Goal: Find contact information: Find contact information

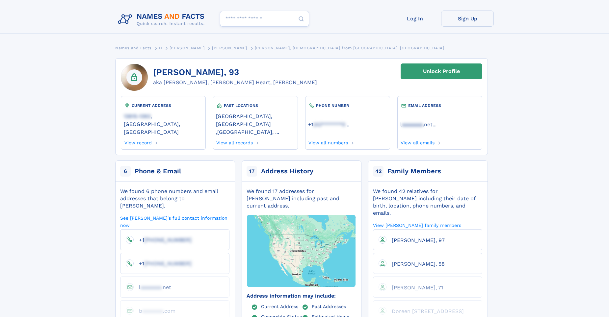
click at [158, 215] on link "See [PERSON_NAME]'s full contact information now" at bounding box center [174, 221] width 109 height 13
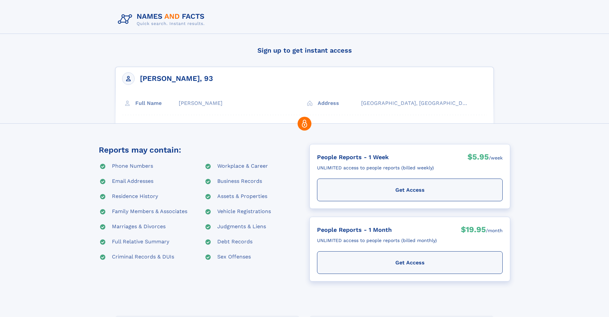
click at [324, 104] on div "Laura S Hart, 93 Full Name Laura S Hart Address Norwich, NY 13815-1393" at bounding box center [304, 114] width 379 height 94
click at [241, 87] on div "Laura S Hart, 93 Full Name Laura S Hart Address Norwich, NY 13815-1393" at bounding box center [304, 114] width 379 height 94
drag, startPoint x: 241, startPoint y: 87, endPoint x: 202, endPoint y: 99, distance: 40.9
click at [202, 99] on div "Laura S Hart, 93 Full Name Laura S Hart Address Norwich, NY 13815-1393" at bounding box center [304, 114] width 379 height 94
click at [136, 168] on div "Phone Numbers" at bounding box center [132, 167] width 41 height 8
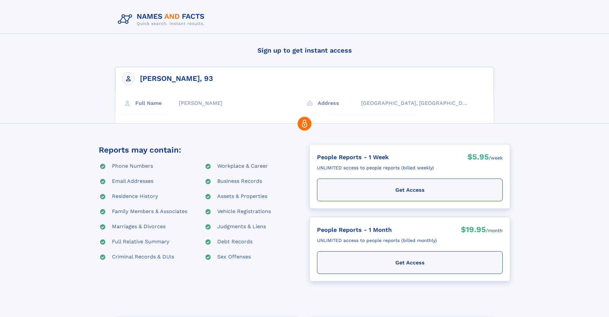
click at [168, 22] on img at bounding box center [162, 20] width 95 height 18
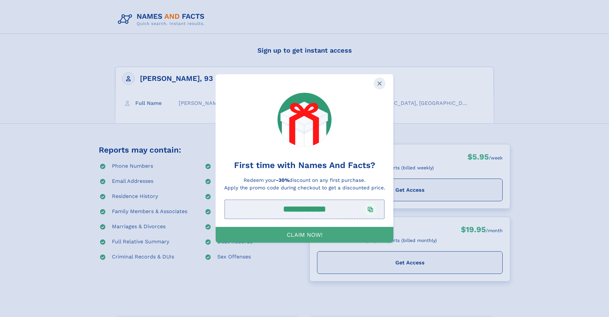
click at [381, 85] on img at bounding box center [380, 84] width 12 height 12
